Goal: Task Accomplishment & Management: Manage account settings

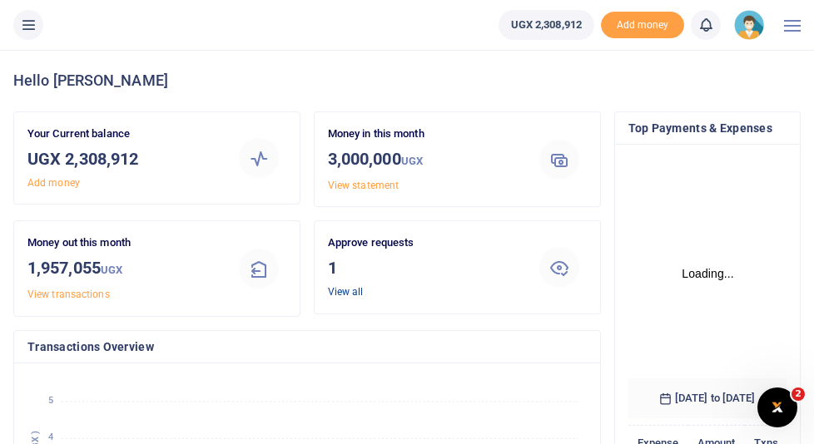
click at [349, 294] on link "View all" at bounding box center [346, 292] width 36 height 12
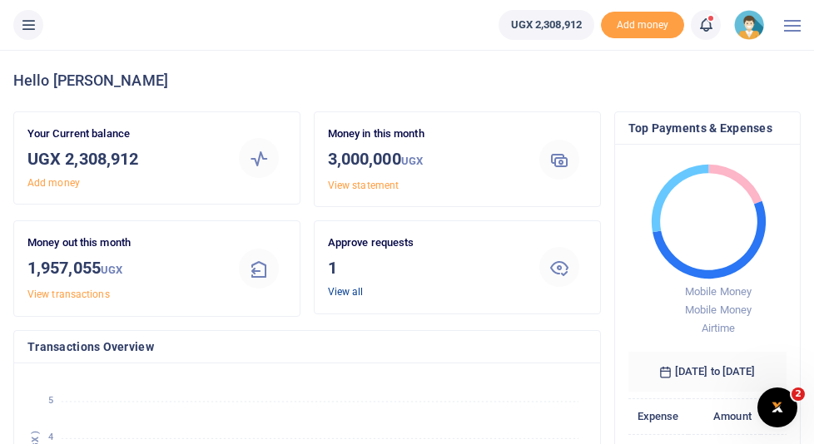
scroll to position [0, 1]
click at [339, 293] on link "View all" at bounding box center [346, 292] width 36 height 12
click at [349, 290] on link "View all" at bounding box center [346, 292] width 36 height 12
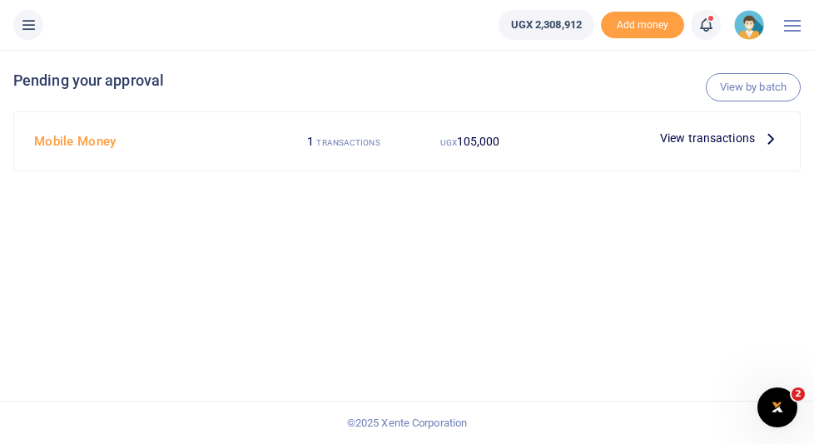
click at [767, 140] on icon at bounding box center [770, 138] width 18 height 18
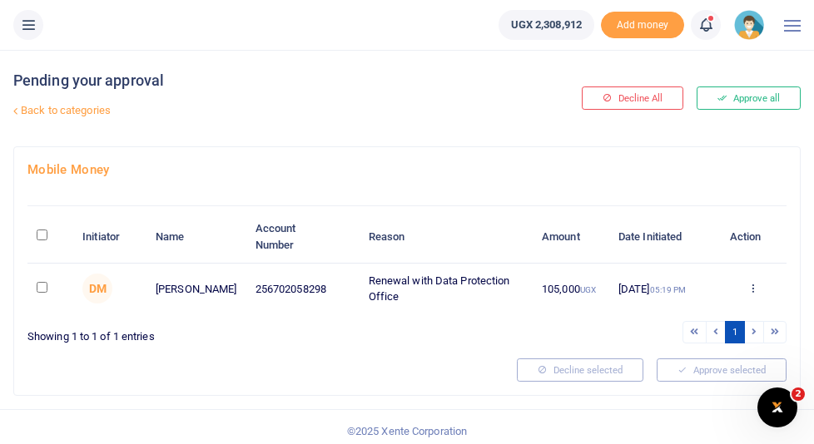
click at [44, 233] on input "\a \a : activate to sort column descending" at bounding box center [42, 235] width 11 height 11
checkbox input "true"
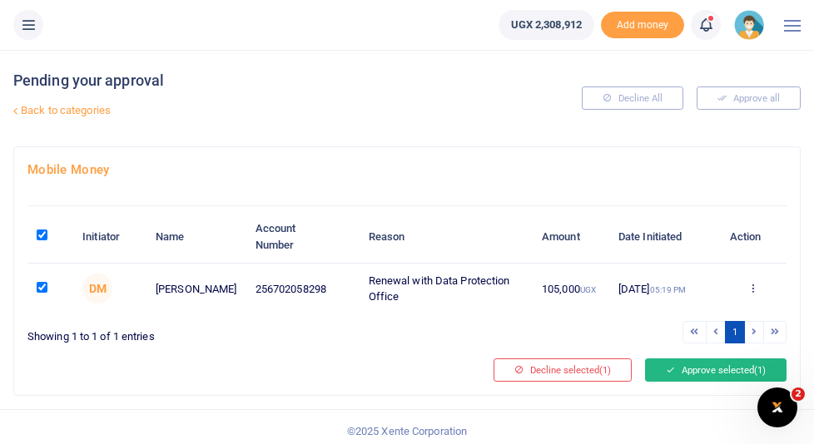
click at [707, 374] on button "Approve selected (1)" at bounding box center [715, 370] width 141 height 23
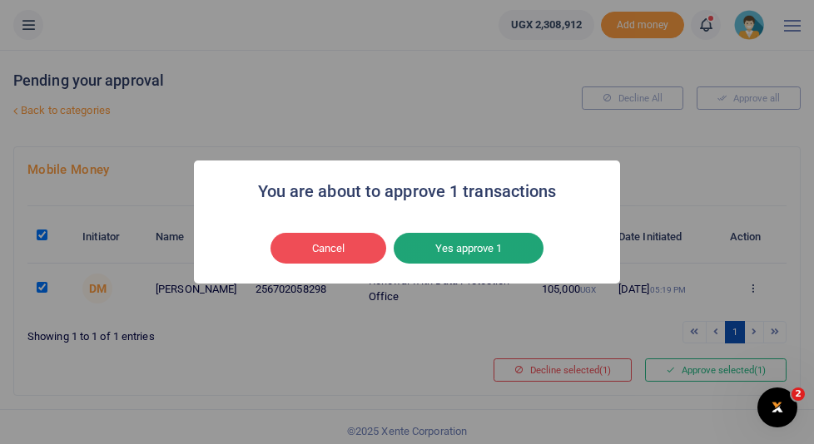
click at [452, 251] on button "Yes approve 1" at bounding box center [469, 249] width 150 height 32
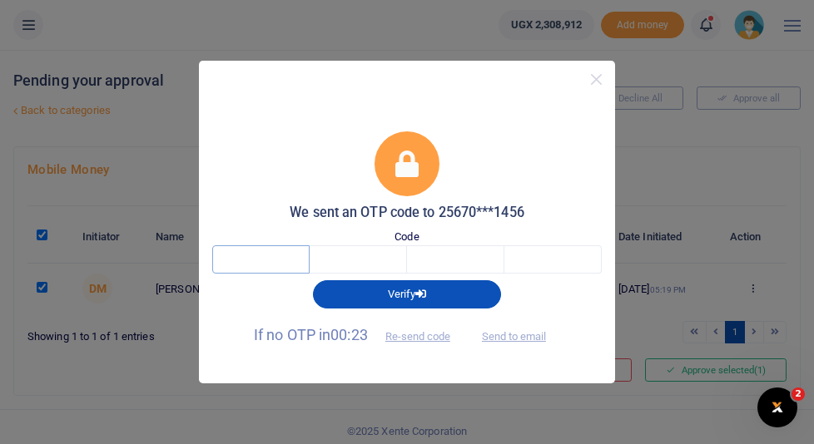
click at [261, 261] on input "text" at bounding box center [260, 259] width 97 height 28
click at [252, 262] on input "text" at bounding box center [260, 259] width 97 height 28
type input "6"
type input "2"
type input "0"
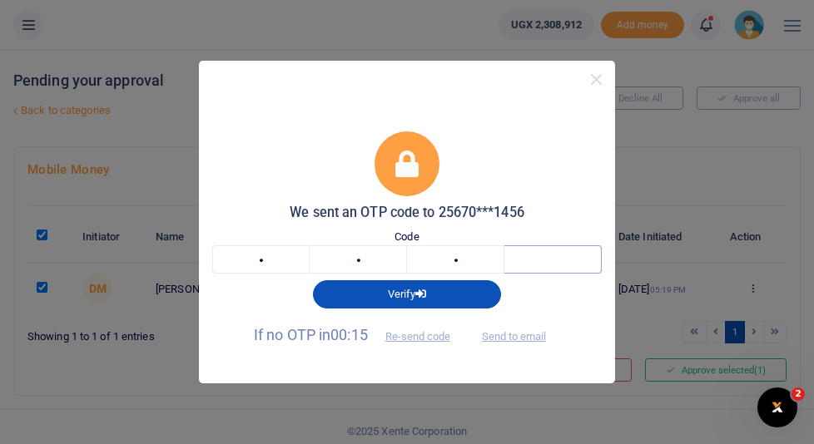
type input "5"
